Goal: Navigation & Orientation: Find specific page/section

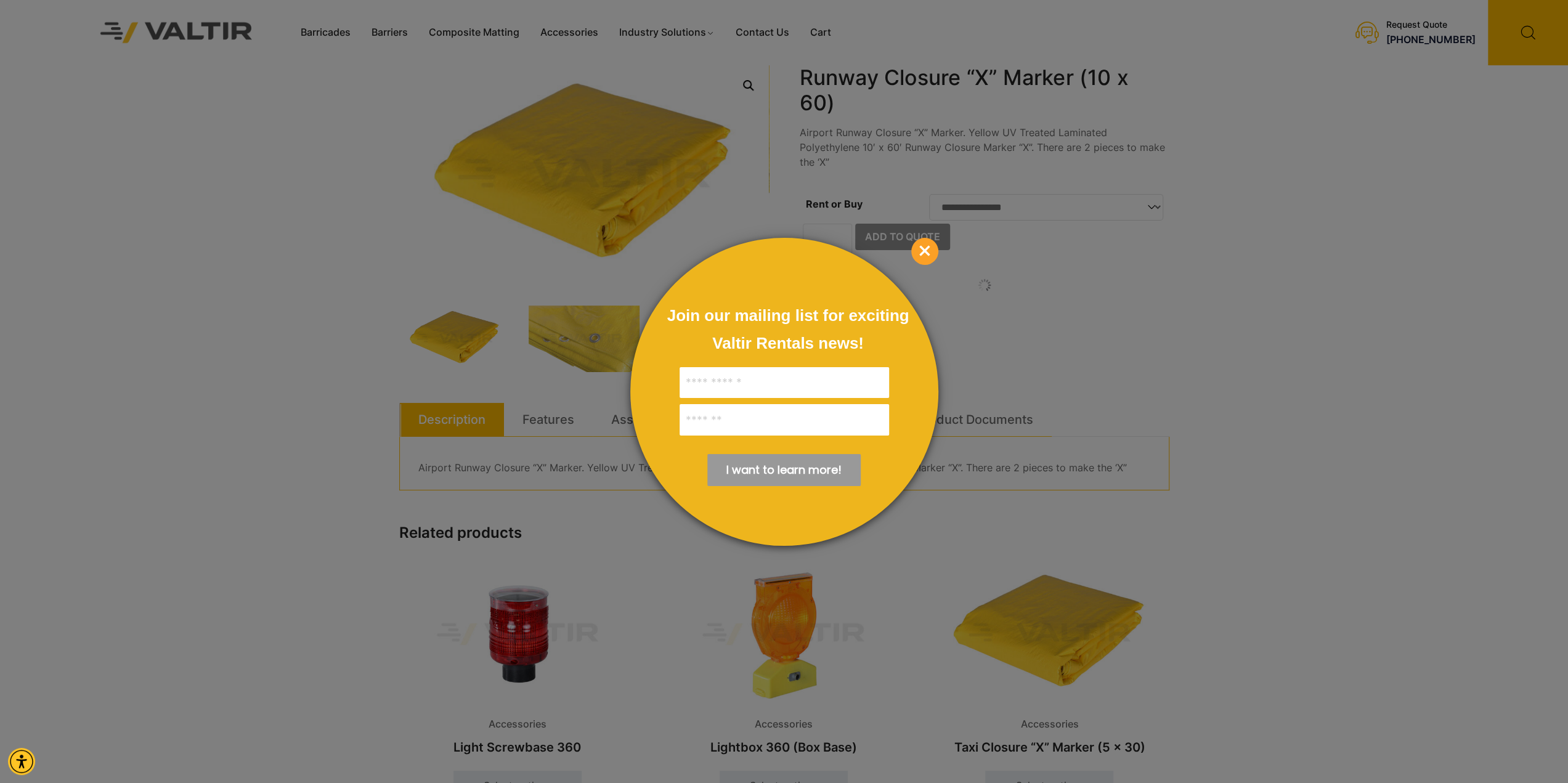
click at [923, 241] on span "×" at bounding box center [925, 252] width 27 height 27
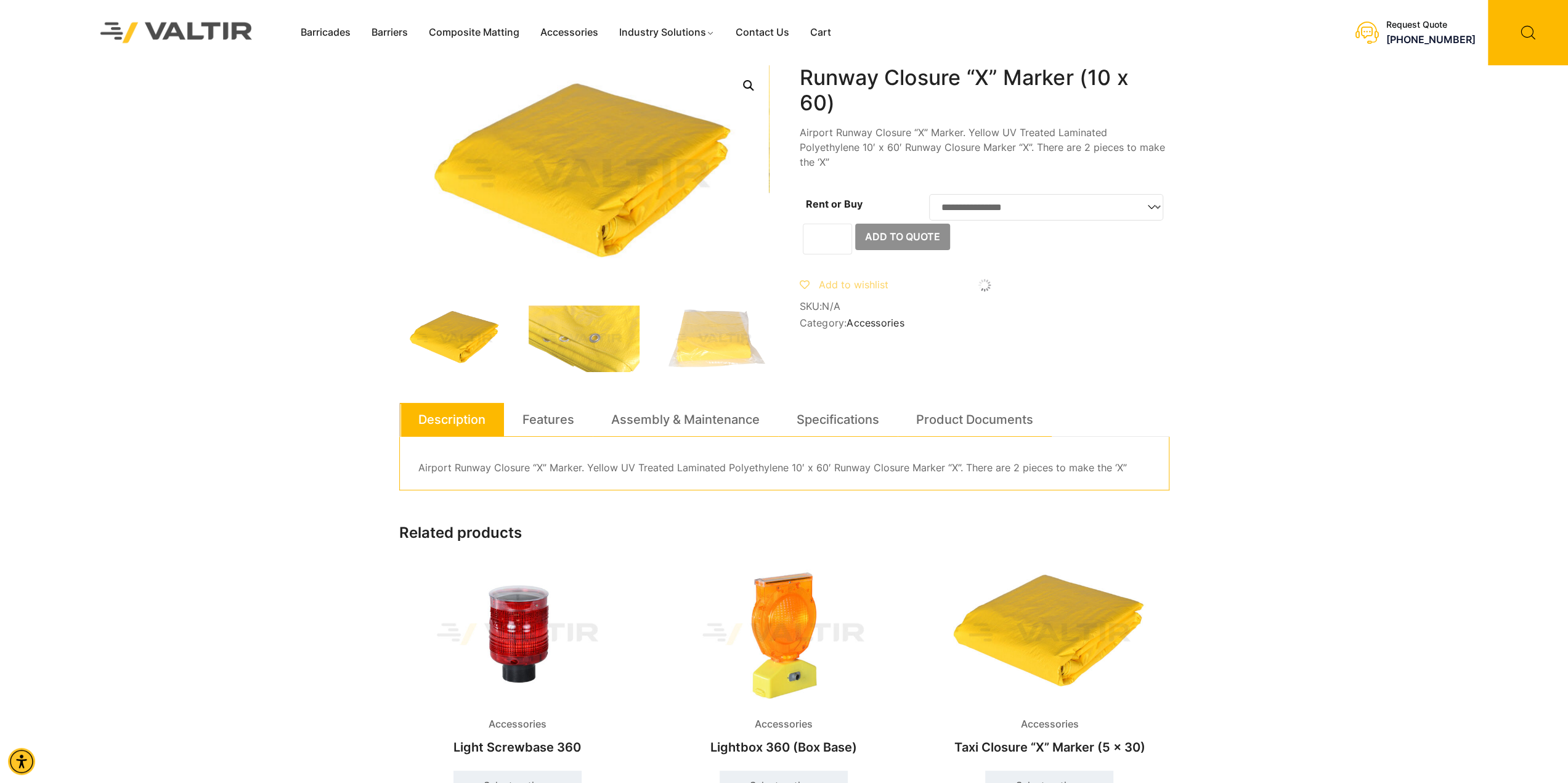
click at [312, 22] on div "Menu Barricades Barriers Composite Matting Accessories Industry Solutions Const…" at bounding box center [722, 33] width 864 height 65
click at [313, 24] on link "Barricades" at bounding box center [325, 33] width 71 height 18
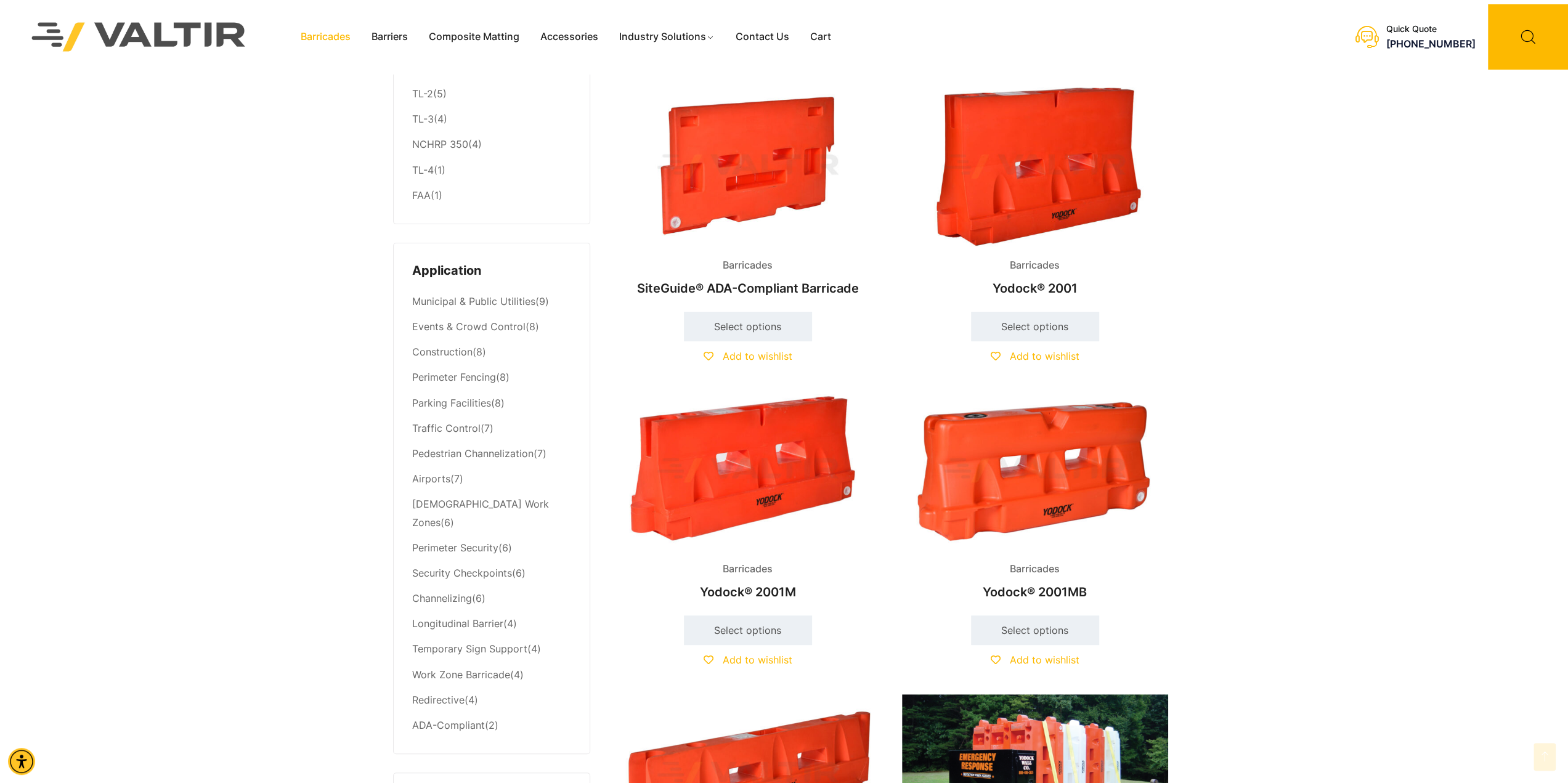
scroll to position [379, 0]
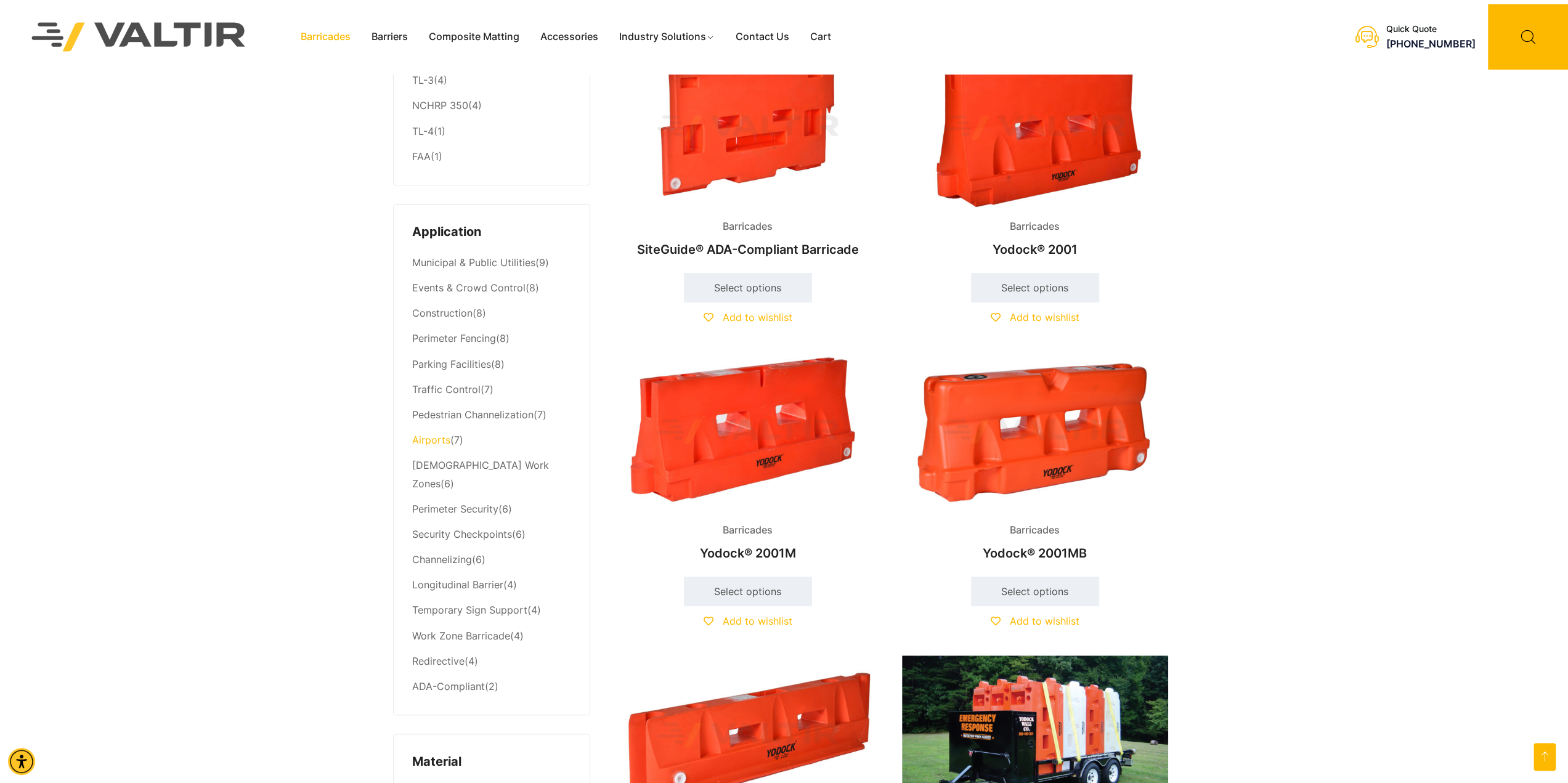
click at [424, 437] on link "Airports" at bounding box center [431, 440] width 38 height 12
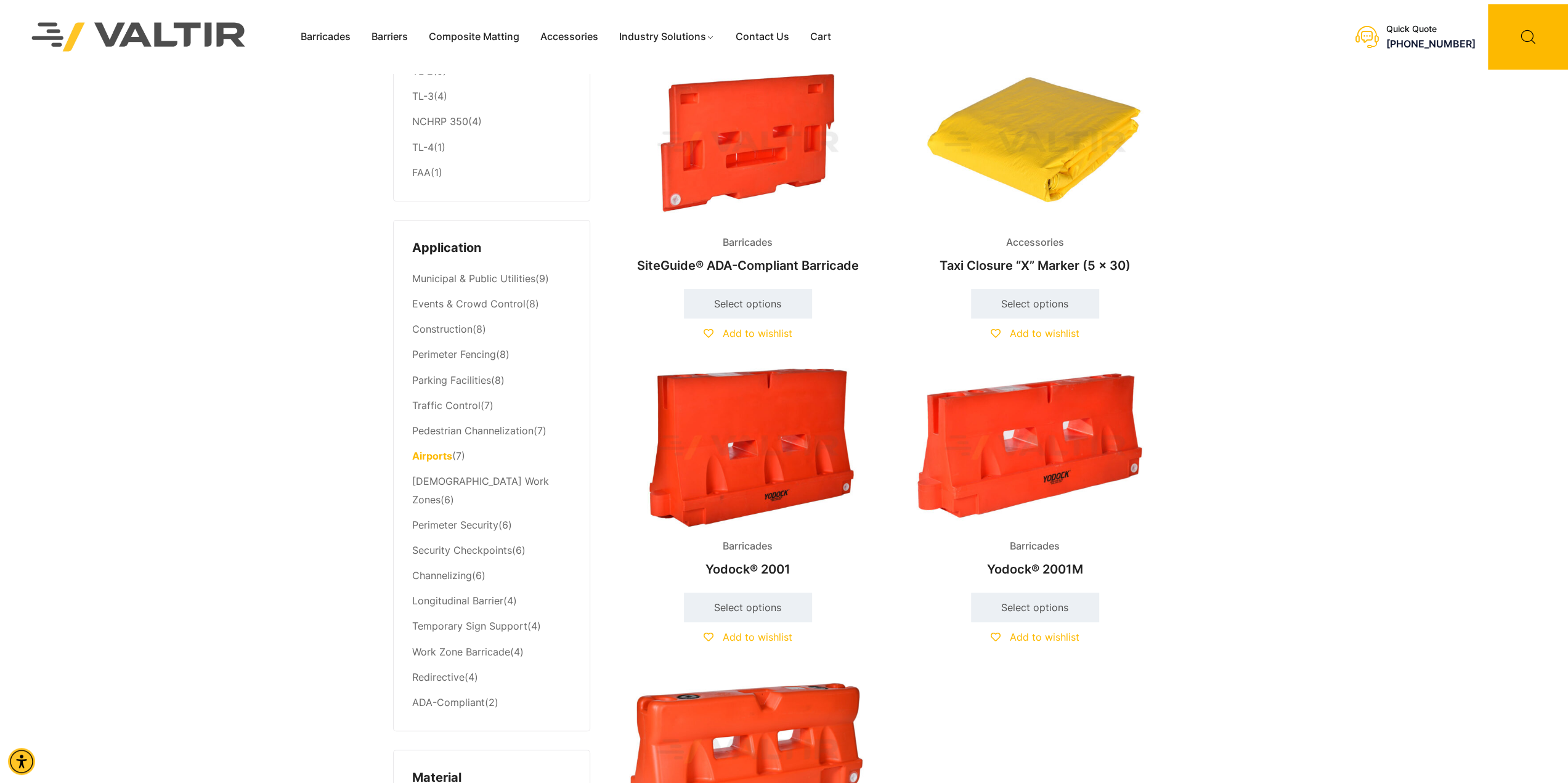
scroll to position [493, 0]
